Goal: Answer question/provide support

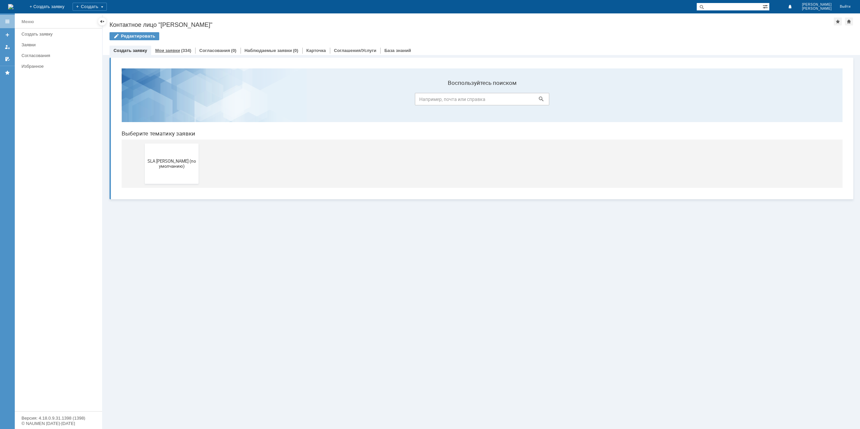
click at [182, 52] on div "(334)" at bounding box center [186, 50] width 10 height 5
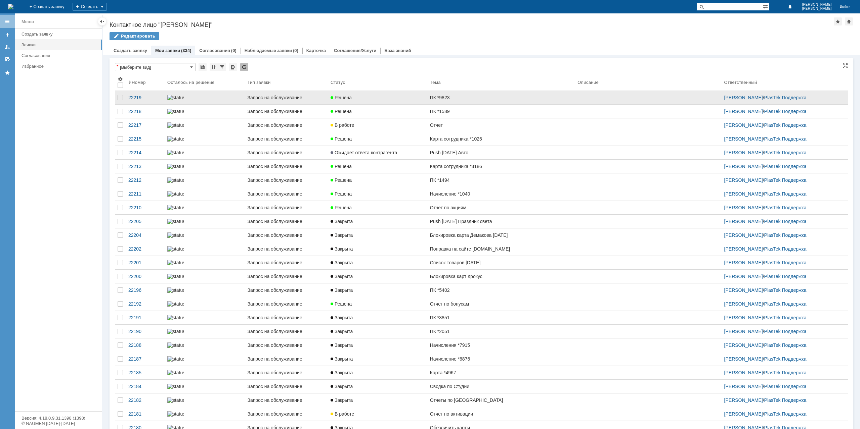
click at [459, 100] on link "ПК *9823" at bounding box center [500, 97] width 147 height 13
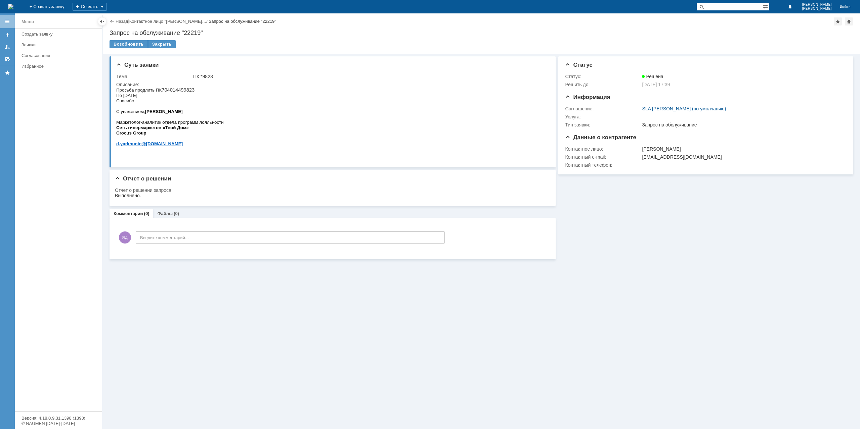
click at [173, 90] on p "Просьба продлить ПК 704014499823" at bounding box center [169, 89] width 107 height 5
copy p "704014499823"
click at [202, 83] on div "Описание:" at bounding box center [330, 84] width 429 height 5
click at [120, 23] on link "Назад" at bounding box center [122, 21] width 12 height 5
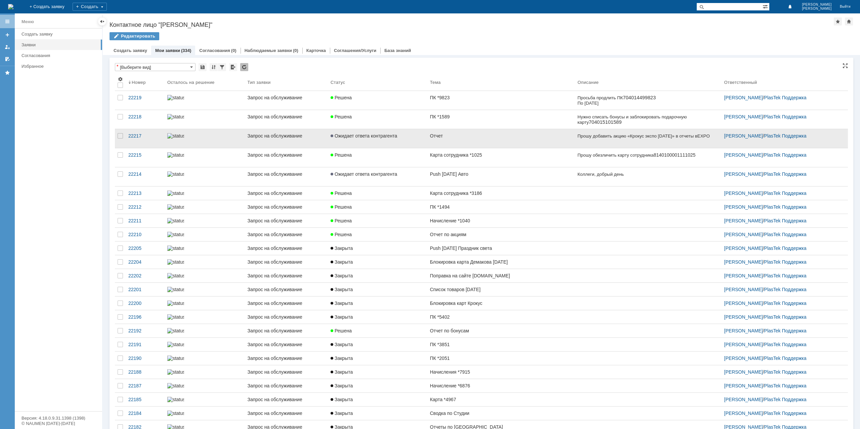
click at [388, 137] on span "Ожидает ответа контрагента" at bounding box center [363, 135] width 66 height 5
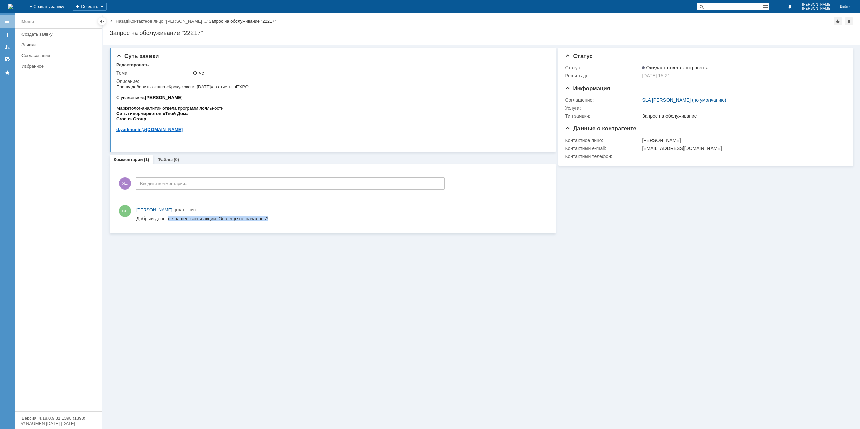
drag, startPoint x: 168, startPoint y: 218, endPoint x: 272, endPoint y: 219, distance: 103.4
click at [272, 219] on html "Добрый день, не нашел такой акции. Она еще не началась?" at bounding box center [340, 219] width 409 height 6
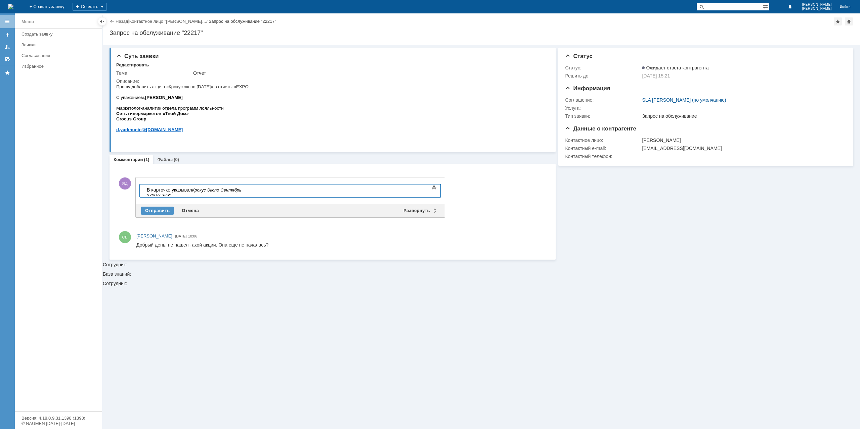
drag, startPoint x: 192, startPoint y: 189, endPoint x: 196, endPoint y: 190, distance: 4.0
click at [192, 189] on div "В карточке указывал Крокус Экспо Сентябрь 2700-2 шт"" at bounding box center [194, 192] width 95 height 11
click at [163, 207] on div "Отправить" at bounding box center [157, 211] width 33 height 8
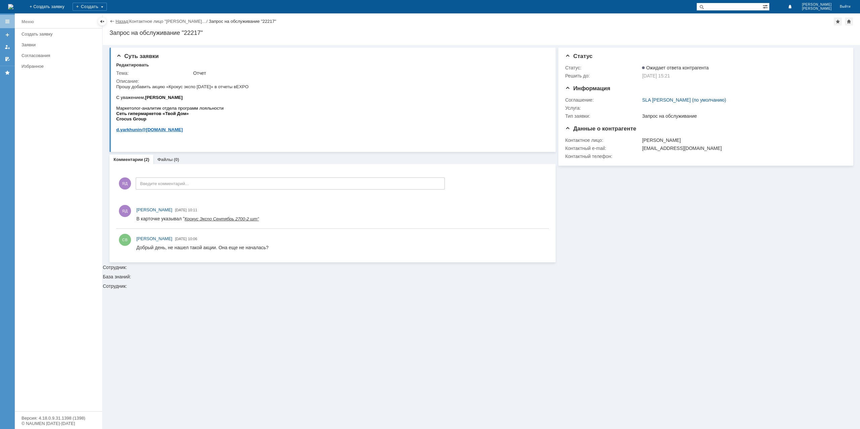
click at [118, 19] on link "Назад" at bounding box center [122, 21] width 12 height 5
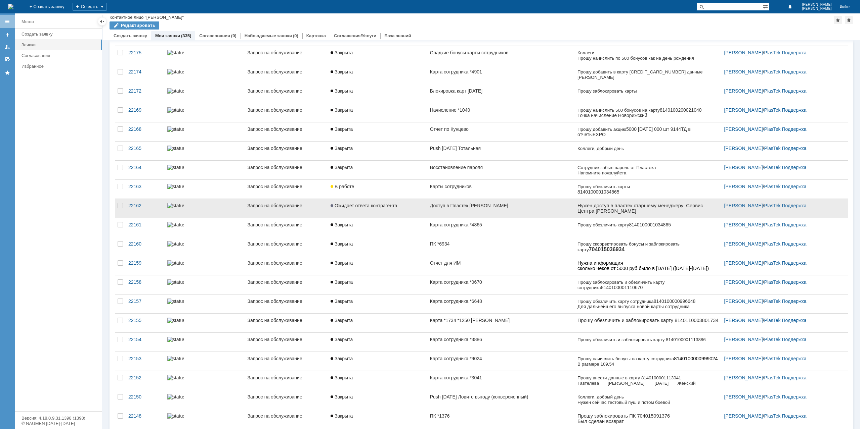
click at [490, 203] on div "Доступ в Пластек [PERSON_NAME]" at bounding box center [501, 205] width 142 height 5
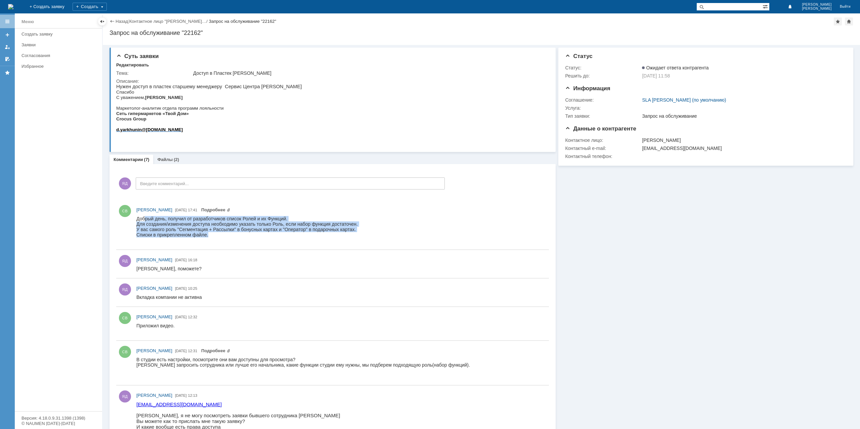
drag, startPoint x: 146, startPoint y: 220, endPoint x: 214, endPoint y: 236, distance: 69.3
click at [214, 236] on div "Добрый день, получил от разработчиков список Ролей и их Функций. Для создания/и…" at bounding box center [246, 229] width 221 height 27
click at [214, 236] on div "Списки в прикрепленном файле." at bounding box center [246, 234] width 221 height 5
drag, startPoint x: 188, startPoint y: 221, endPoint x: 231, endPoint y: 224, distance: 43.7
click at [260, 222] on div "Для создания/изменения доступа необходимо указать только Роль, если набор функц…" at bounding box center [246, 224] width 221 height 5
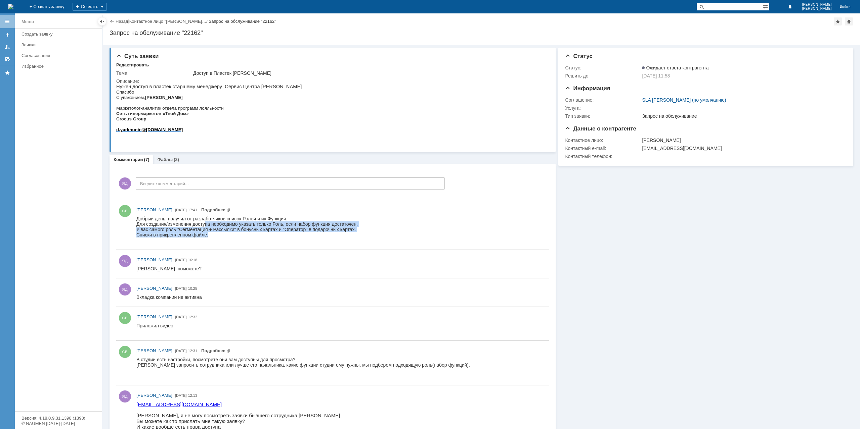
drag, startPoint x: 204, startPoint y: 224, endPoint x: 222, endPoint y: 235, distance: 21.4
click at [222, 235] on div "Добрый день, получил от разработчиков список Ролей и их Функций. Для создания/и…" at bounding box center [246, 229] width 221 height 27
click at [222, 235] on div "Списки в прикрепленном файле." at bounding box center [246, 234] width 221 height 5
click at [168, 159] on link "Файлы" at bounding box center [164, 159] width 15 height 5
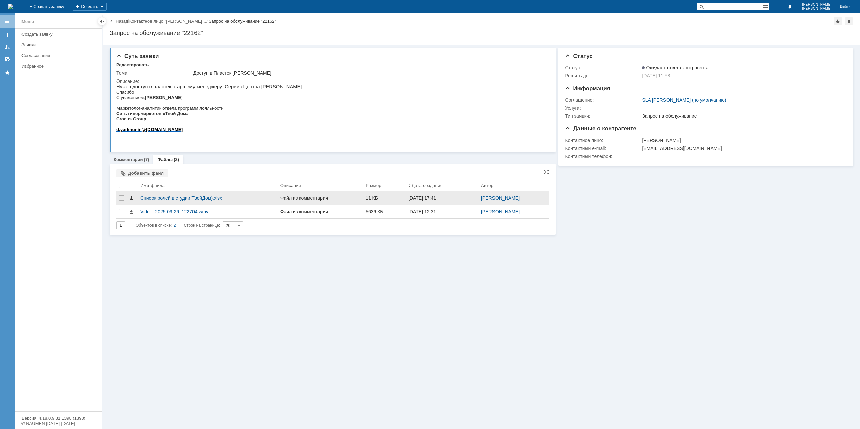
click at [129, 196] on span at bounding box center [130, 197] width 5 height 5
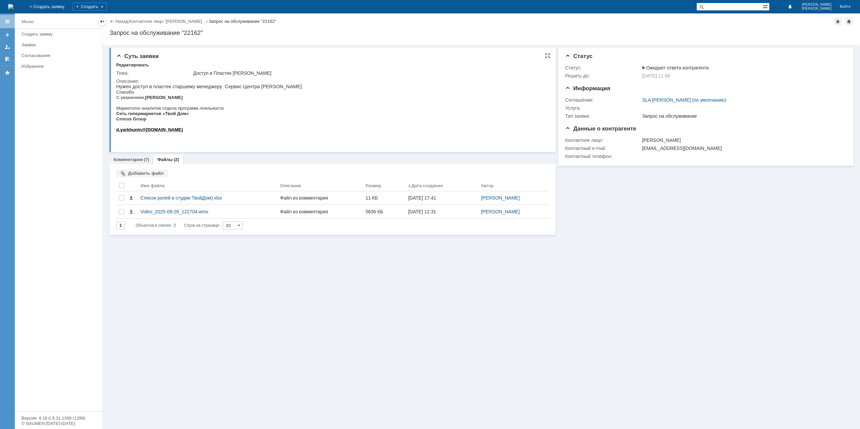
click at [242, 73] on div "Доступ в Пластек [PERSON_NAME]" at bounding box center [368, 73] width 351 height 5
copy div "[PERSON_NAME]"
click at [261, 84] on p "Нужен доступ в пластек старшему менеджеру Сервис Центра [PERSON_NAME]" at bounding box center [208, 86] width 185 height 5
click at [261, 85] on p "Нужен доступ в пластек старшему менеджеру Сервис Центра [PERSON_NAME]" at bounding box center [208, 86] width 185 height 5
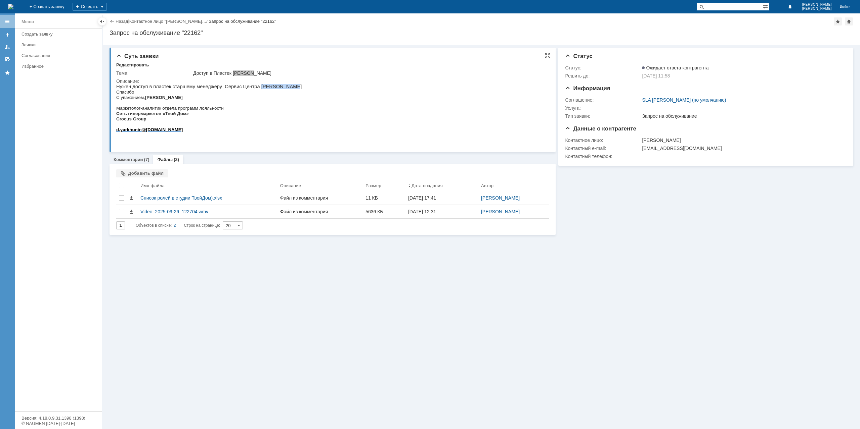
click at [261, 85] on p "Нужен доступ в пластек старшему менеджеру Сервис Центра [PERSON_NAME]" at bounding box center [208, 86] width 185 height 5
click at [263, 86] on p "Нужен доступ в пластек старшему менеджеру Сервис Центра [PERSON_NAME]" at bounding box center [208, 86] width 185 height 5
drag, startPoint x: 247, startPoint y: 87, endPoint x: 272, endPoint y: 87, distance: 24.5
click at [272, 87] on p "Нужен доступ в пластек старшему менеджеру Сервис Центра [PERSON_NAME]" at bounding box center [208, 86] width 185 height 5
copy p "Иноземцево"
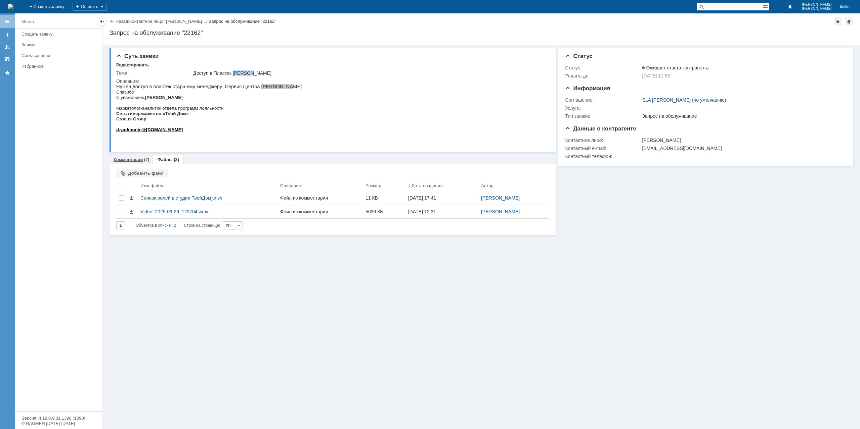
click at [134, 160] on link "Комментарии" at bounding box center [129, 159] width 30 height 5
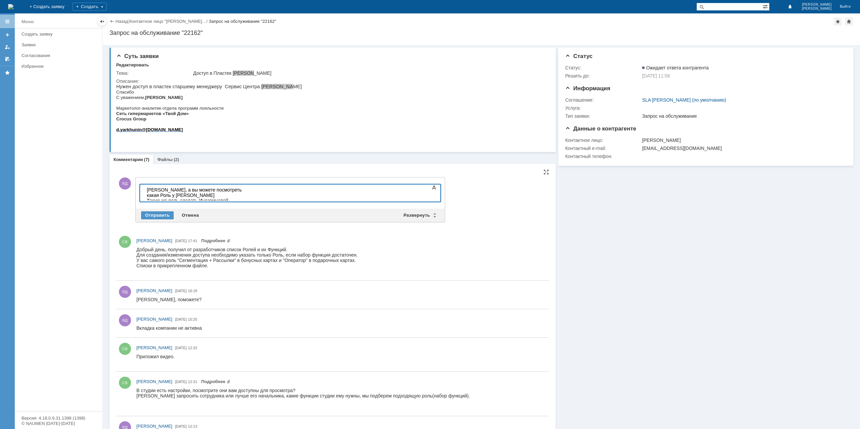
click at [242, 192] on div "[PERSON_NAME], а вы можете посмотреть какая Роль у [PERSON_NAME] Такую же роль …" at bounding box center [194, 195] width 95 height 16
click at [235, 196] on div "[PERSON_NAME], а вы можете посмотреть какая Роль у [PERSON_NAME] Такую же роль …" at bounding box center [194, 195] width 95 height 16
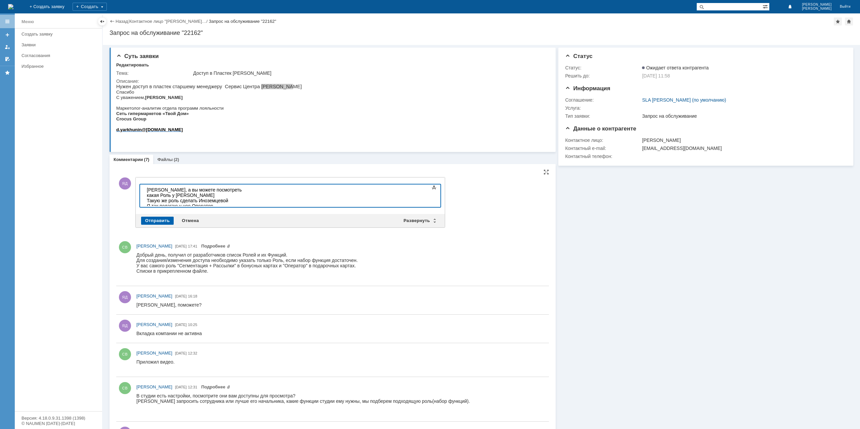
click at [167, 221] on div "Отправить" at bounding box center [157, 221] width 33 height 8
